Goal: Task Accomplishment & Management: Use online tool/utility

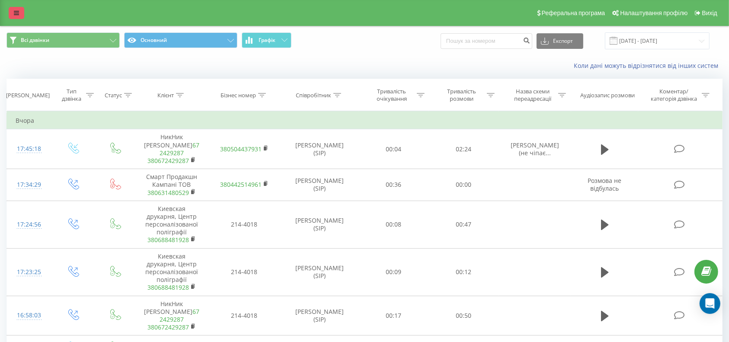
click at [16, 14] on icon at bounding box center [16, 13] width 5 height 6
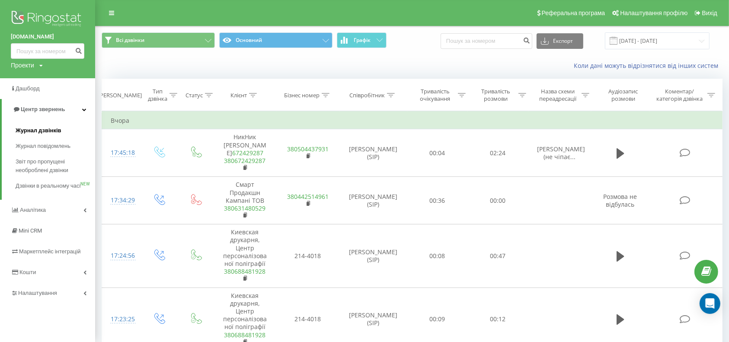
click at [45, 128] on span "Журнал дзвінків" at bounding box center [39, 130] width 46 height 9
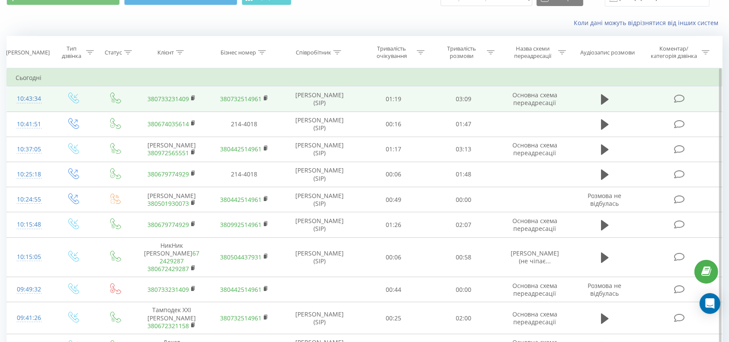
scroll to position [57, 0]
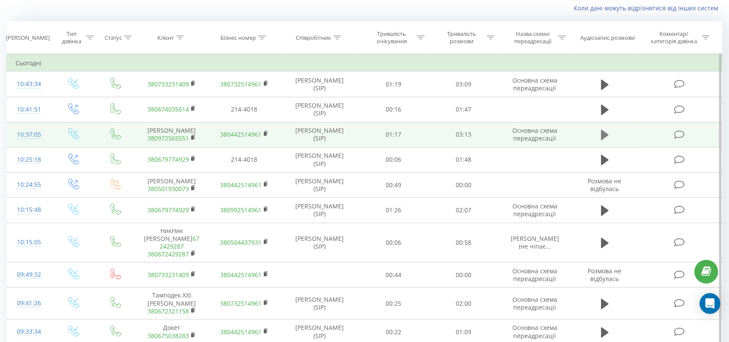
click at [603, 137] on icon at bounding box center [605, 135] width 8 height 10
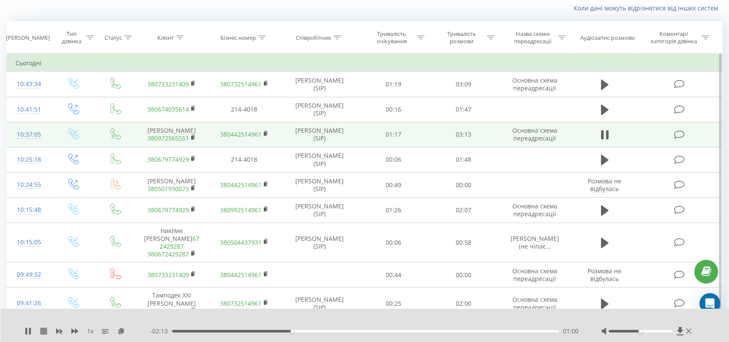
click at [43, 332] on icon at bounding box center [43, 331] width 7 height 7
click at [166, 142] on link "380972565551" at bounding box center [167, 138] width 41 height 8
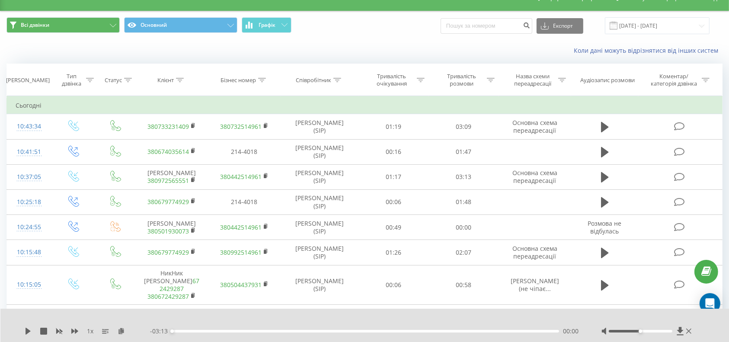
scroll to position [0, 0]
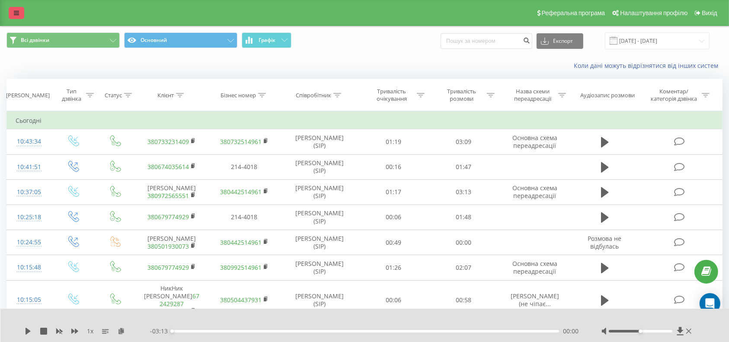
click at [15, 16] on icon at bounding box center [16, 13] width 5 height 6
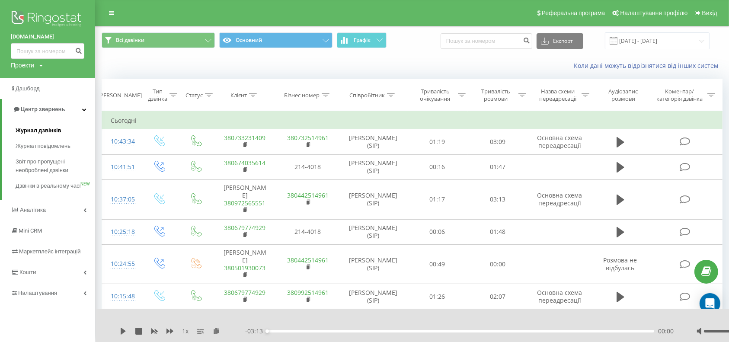
click at [37, 129] on span "Журнал дзвінків" at bounding box center [39, 130] width 46 height 9
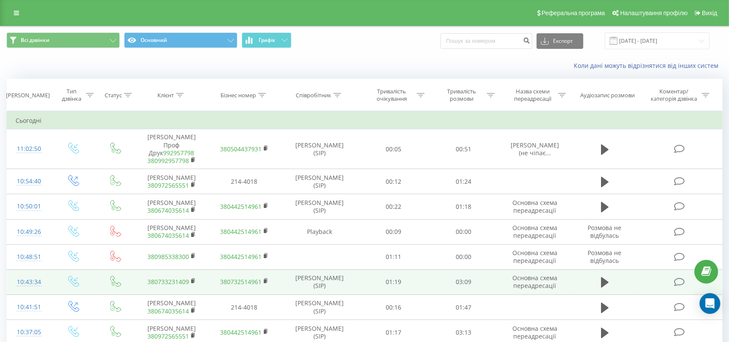
click at [173, 279] on link "380733231409" at bounding box center [167, 281] width 41 height 8
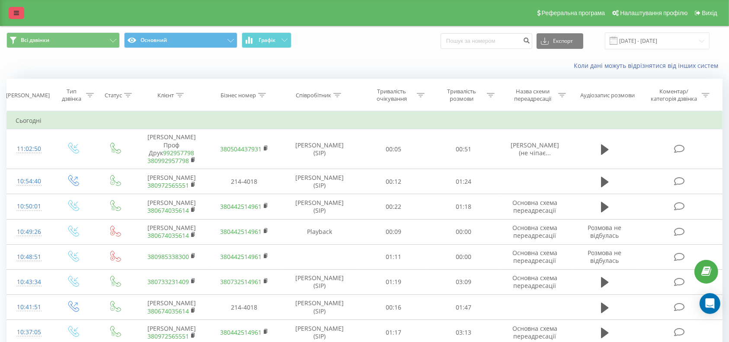
drag, startPoint x: 19, startPoint y: 11, endPoint x: 30, endPoint y: 52, distance: 42.8
click at [19, 11] on link at bounding box center [17, 13] width 16 height 12
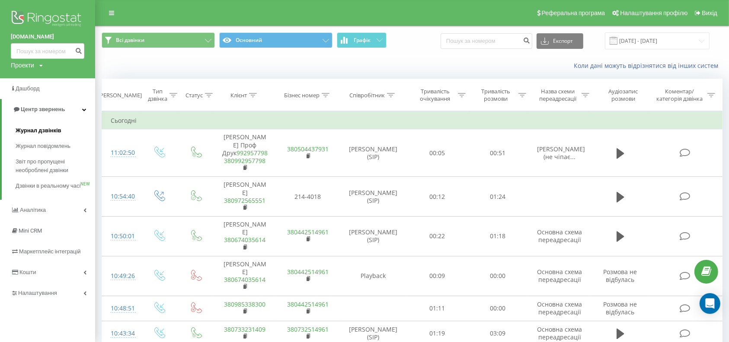
click at [43, 127] on span "Журнал дзвінків" at bounding box center [39, 130] width 46 height 9
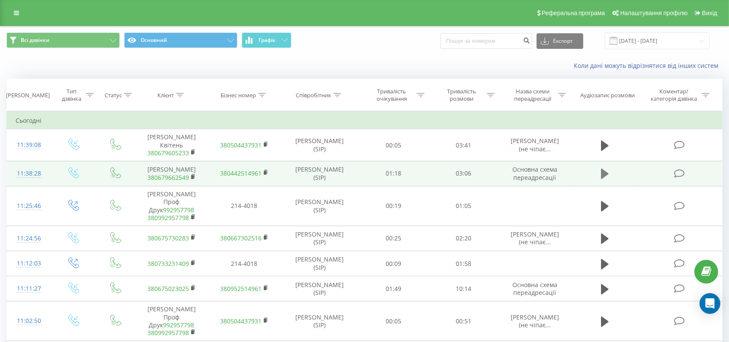
click at [603, 179] on icon at bounding box center [605, 174] width 8 height 10
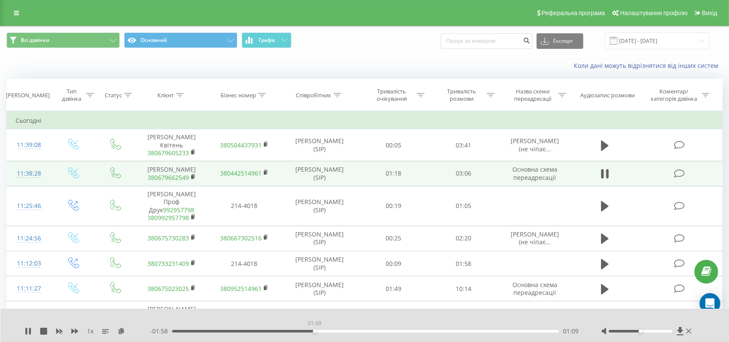
click at [314, 330] on div "01:09" at bounding box center [365, 331] width 387 height 3
click at [273, 331] on div "01:11" at bounding box center [365, 331] width 387 height 3
click at [258, 335] on div "- 02:17 00:50 00:50" at bounding box center [365, 331] width 430 height 9
click at [269, 330] on div "00:47" at bounding box center [365, 331] width 387 height 3
click at [41, 332] on icon at bounding box center [43, 331] width 7 height 7
